Goal: Information Seeking & Learning: Learn about a topic

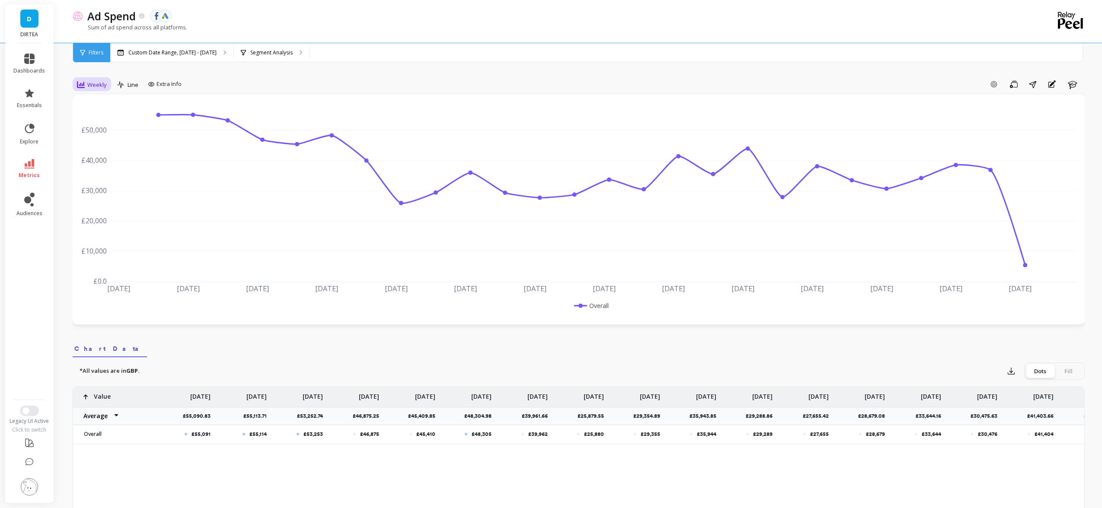
click at [102, 80] on div "Weekly" at bounding box center [92, 85] width 30 height 10
click at [168, 52] on p "Custom Date Range, [DATE] - [DATE]" at bounding box center [172, 52] width 88 height 7
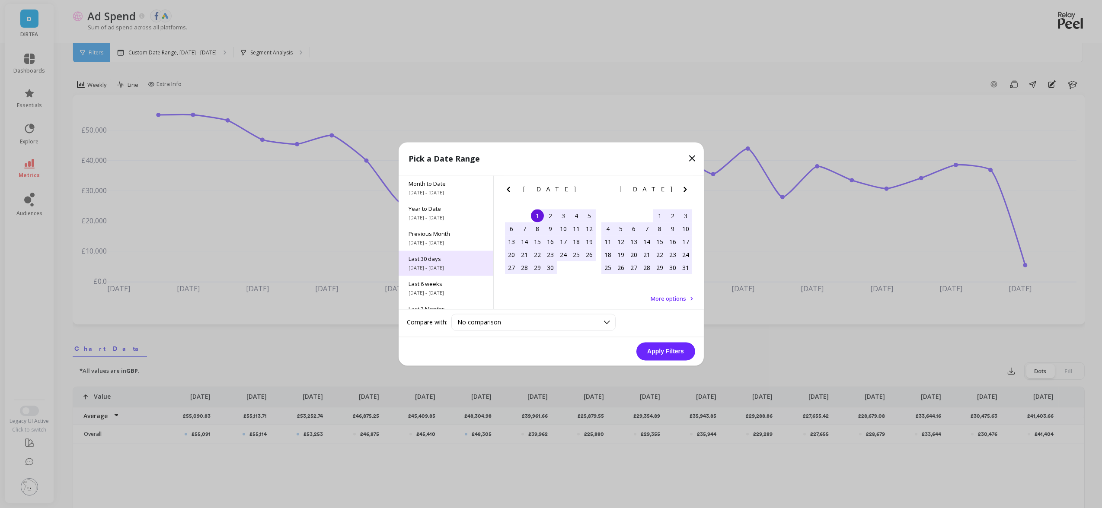
click at [456, 259] on span "Last 30 days" at bounding box center [446, 259] width 74 height 8
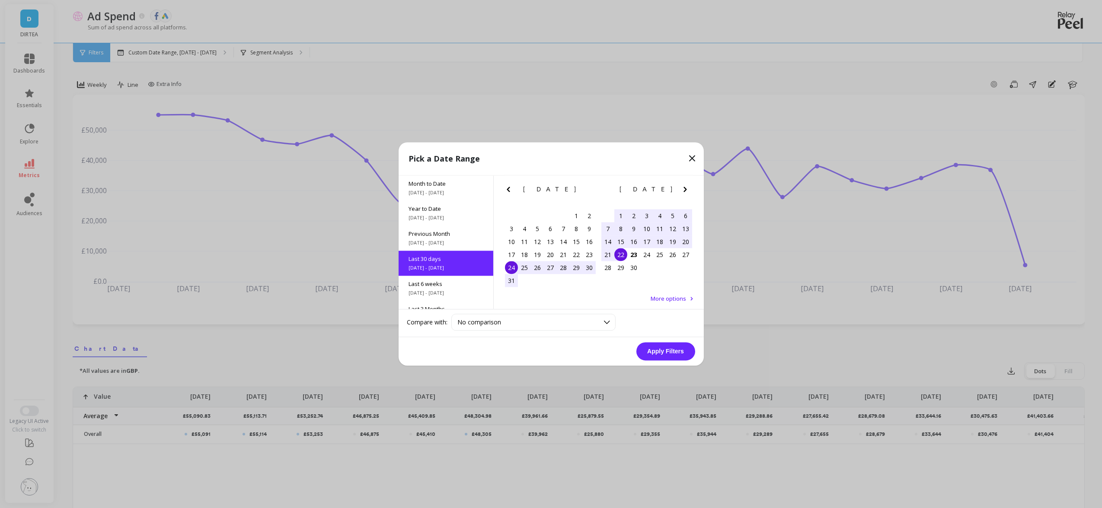
scroll to position [21, 0]
click at [674, 348] on button "Apply Filters" at bounding box center [665, 352] width 59 height 18
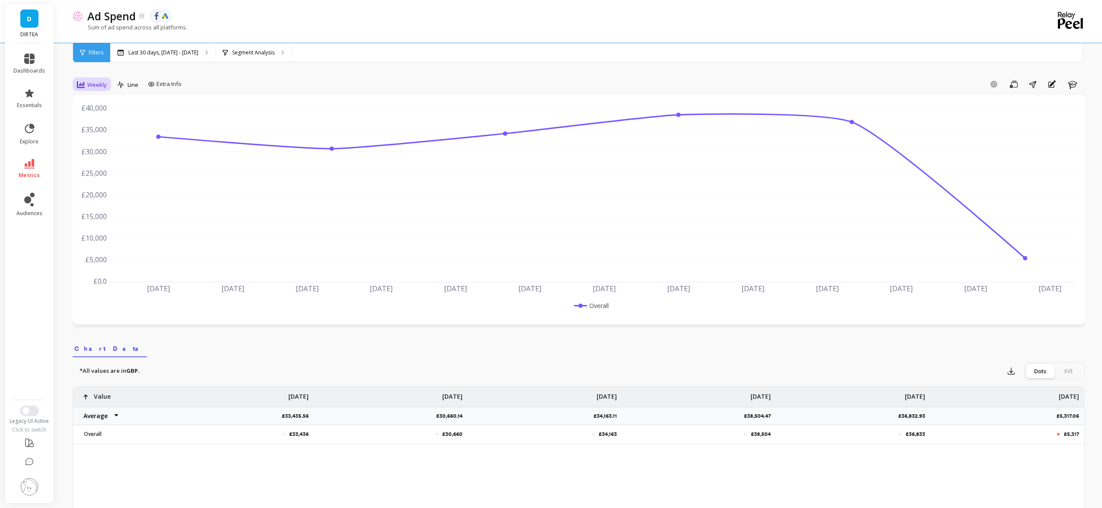
click at [101, 87] on span "Weekly" at bounding box center [96, 85] width 19 height 8
click at [101, 119] on div "Daily" at bounding box center [104, 121] width 49 height 8
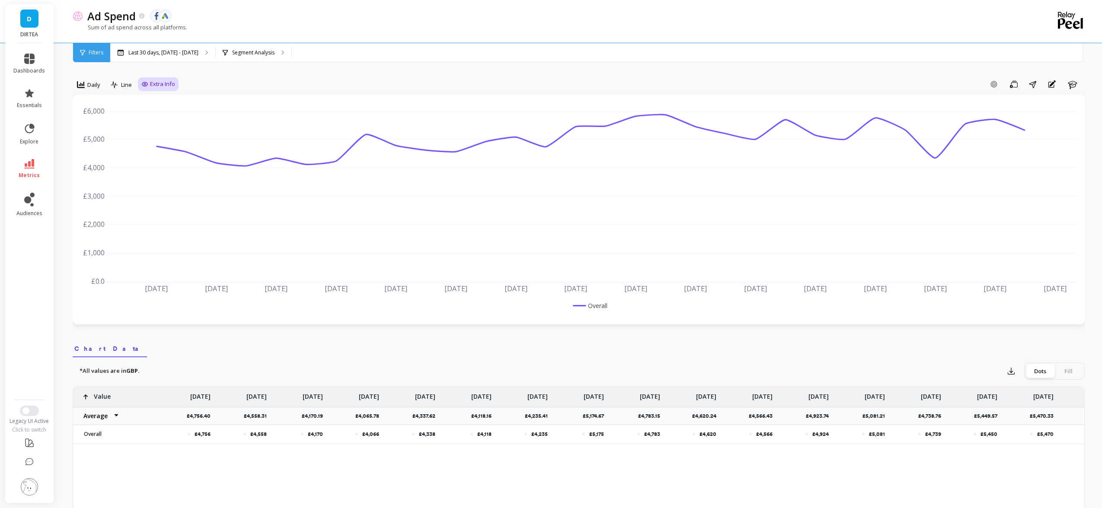
click at [157, 88] on span "Extra Info" at bounding box center [162, 84] width 25 height 9
click at [149, 128] on div "Show values on the chart Values" at bounding box center [167, 135] width 52 height 16
checkbox input "true"
click at [223, 53] on icon at bounding box center [225, 53] width 5 height 6
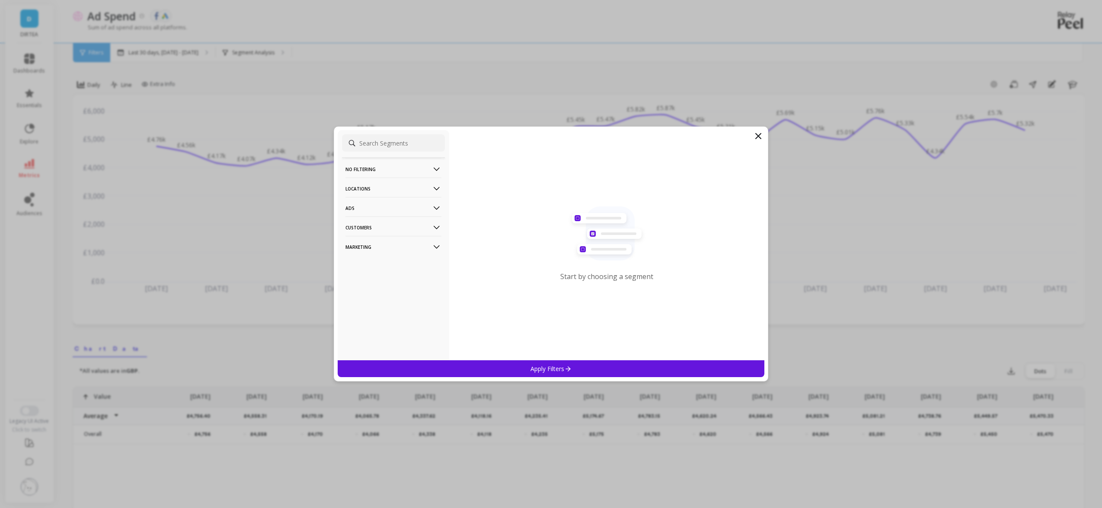
click at [398, 192] on p "Locations" at bounding box center [393, 189] width 96 height 22
drag, startPoint x: 374, startPoint y: 217, endPoint x: 374, endPoint y: 205, distance: 11.2
click at [374, 205] on ul "Countries Regions" at bounding box center [393, 213] width 103 height 32
click at [374, 205] on div "Countries" at bounding box center [393, 205] width 103 height 14
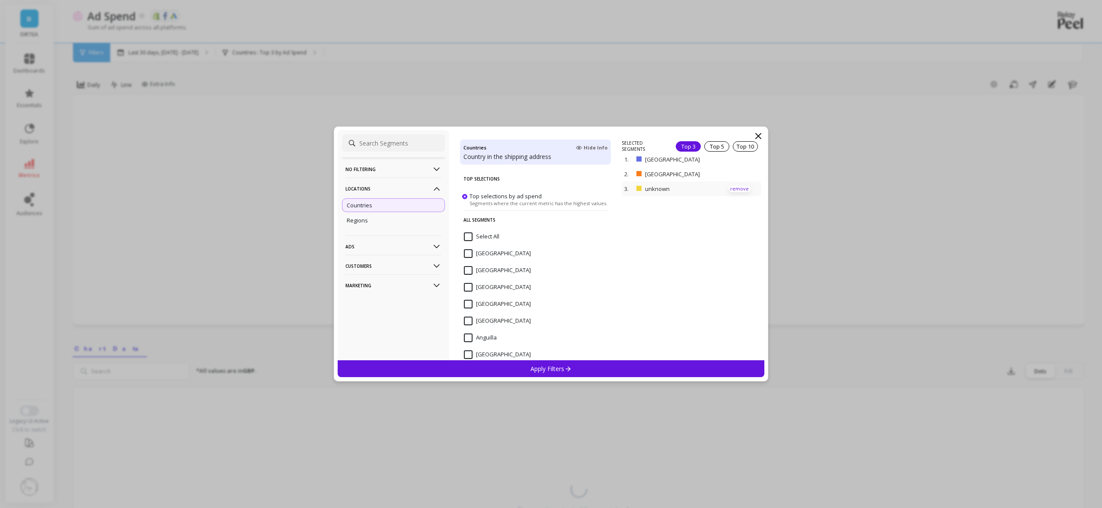
click at [738, 189] on p "remove" at bounding box center [739, 189] width 22 height 6
click at [581, 368] on div "Apply Filters" at bounding box center [551, 369] width 427 height 17
